Goal: Information Seeking & Learning: Understand process/instructions

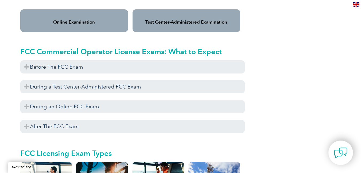
scroll to position [481, 0]
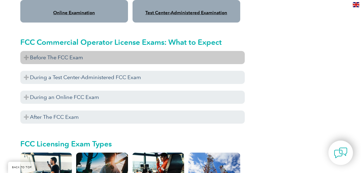
click at [25, 51] on h3 "Before The FCC Exam" at bounding box center [132, 57] width 225 height 13
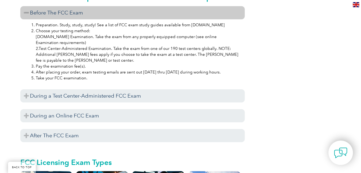
scroll to position [562, 0]
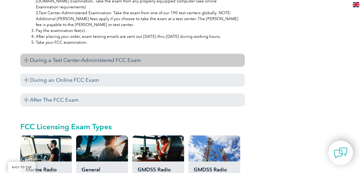
click at [26, 54] on h3 "During a Test Center-Administered FCC Exam" at bounding box center [132, 59] width 225 height 13
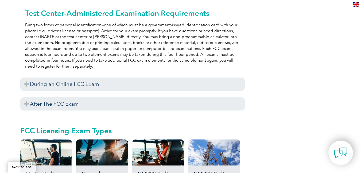
scroll to position [642, 0]
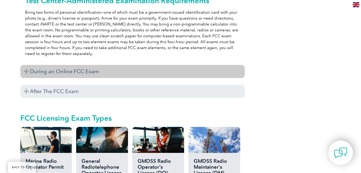
click at [28, 66] on h3 "During an Online FCC Exam" at bounding box center [132, 71] width 225 height 13
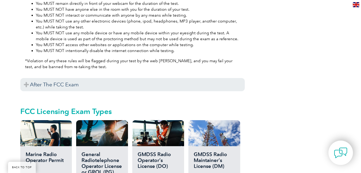
scroll to position [856, 0]
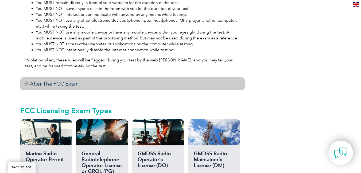
click at [23, 77] on h3 "After The FCC Exam" at bounding box center [132, 83] width 225 height 13
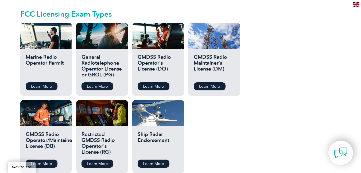
scroll to position [1043, 0]
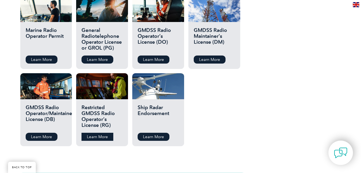
click at [93, 134] on link "Learn More" at bounding box center [98, 136] width 32 height 8
